Goal: Navigation & Orientation: Find specific page/section

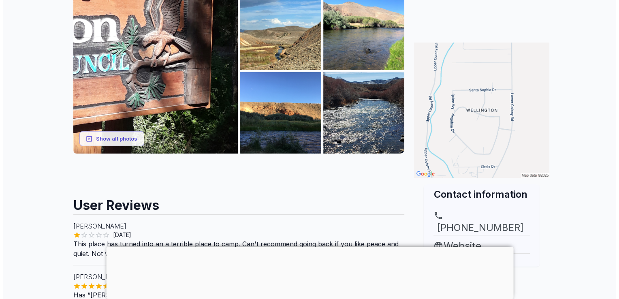
scroll to position [136, 0]
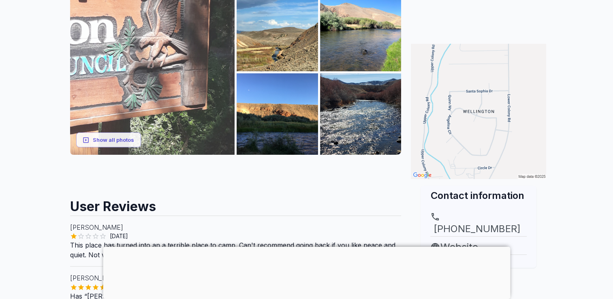
click at [180, 81] on img at bounding box center [152, 72] width 165 height 165
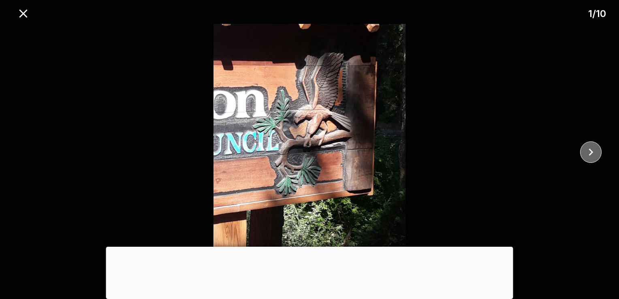
click at [589, 148] on icon "close" at bounding box center [591, 152] width 14 height 14
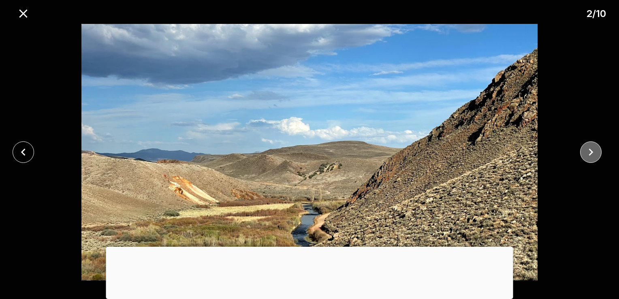
click at [589, 148] on icon "close" at bounding box center [591, 152] width 14 height 14
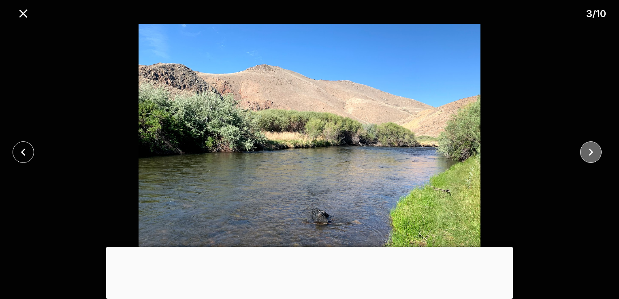
click at [589, 148] on icon "close" at bounding box center [591, 152] width 14 height 14
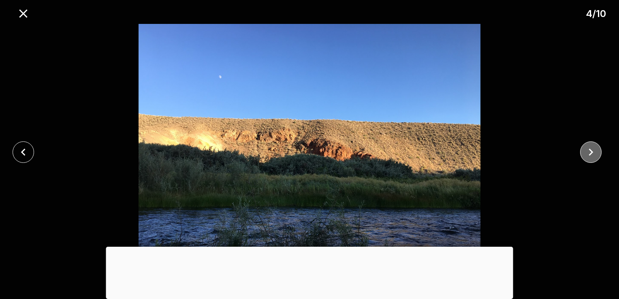
click at [589, 148] on icon "close" at bounding box center [591, 152] width 14 height 14
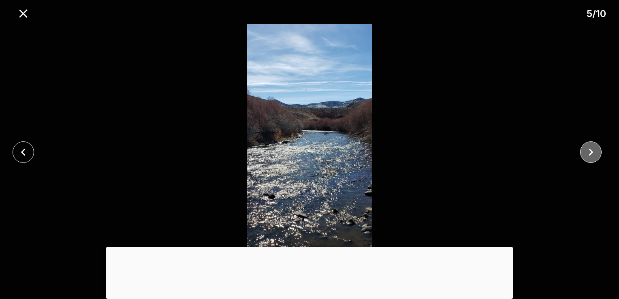
click at [589, 148] on icon "close" at bounding box center [591, 152] width 14 height 14
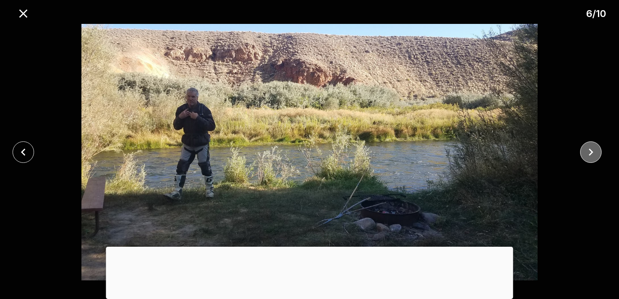
click at [589, 148] on icon "close" at bounding box center [591, 152] width 14 height 14
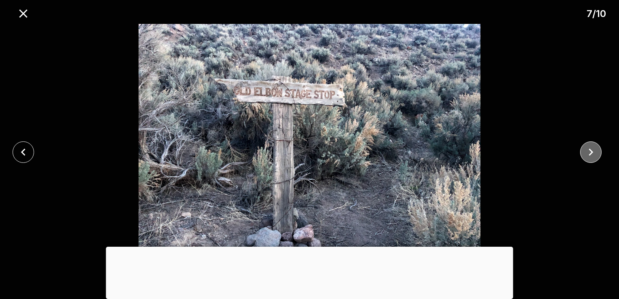
click at [596, 153] on icon "close" at bounding box center [591, 152] width 14 height 14
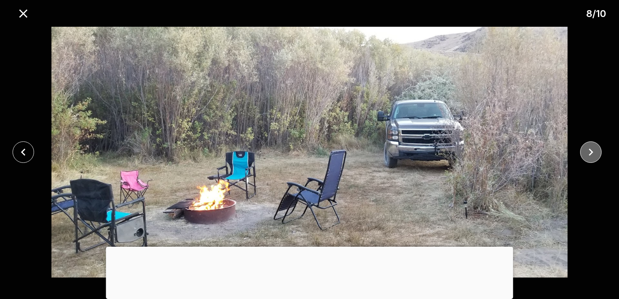
click at [596, 153] on icon "close" at bounding box center [591, 152] width 14 height 14
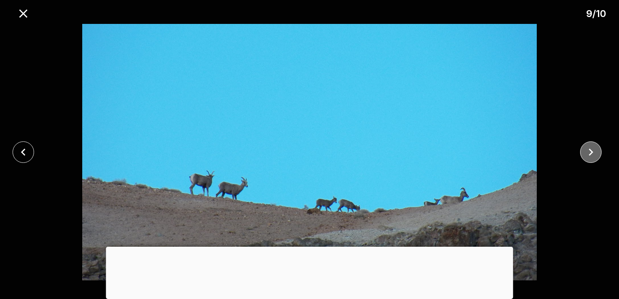
click at [596, 153] on icon "close" at bounding box center [591, 152] width 14 height 14
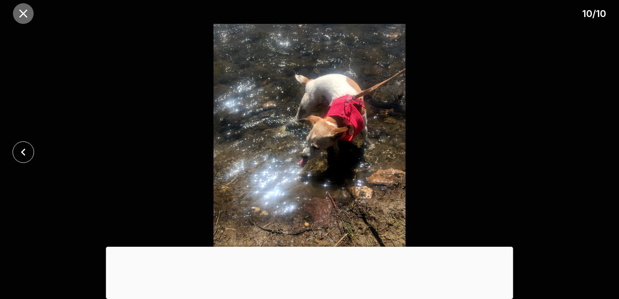
click at [23, 15] on icon "close" at bounding box center [23, 13] width 14 height 14
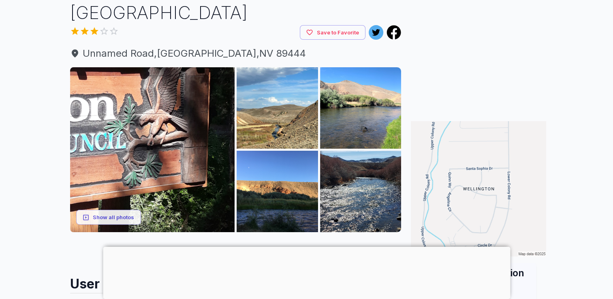
scroll to position [87, 0]
